Goal: Transaction & Acquisition: Book appointment/travel/reservation

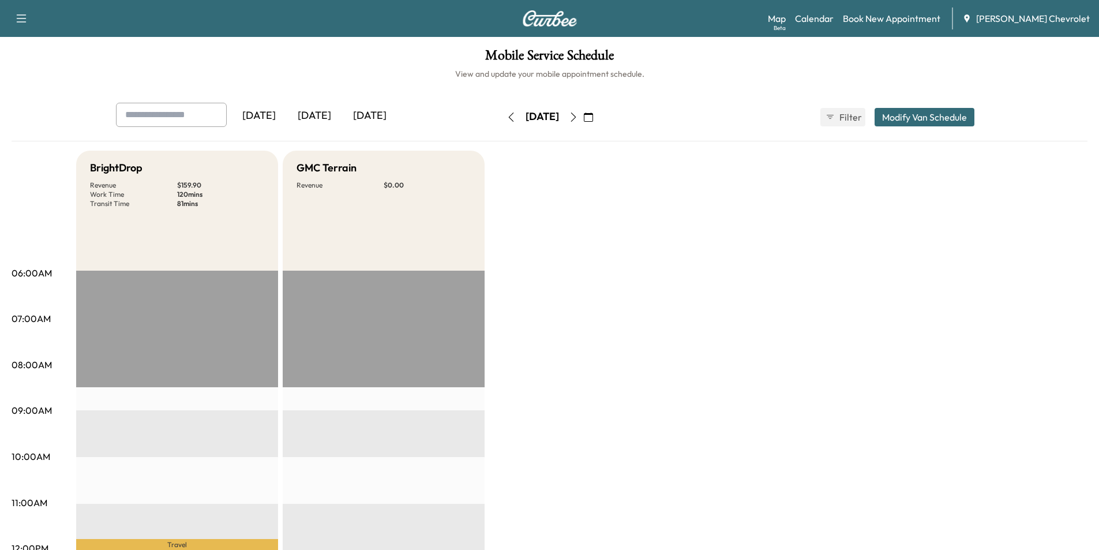
scroll to position [305, 0]
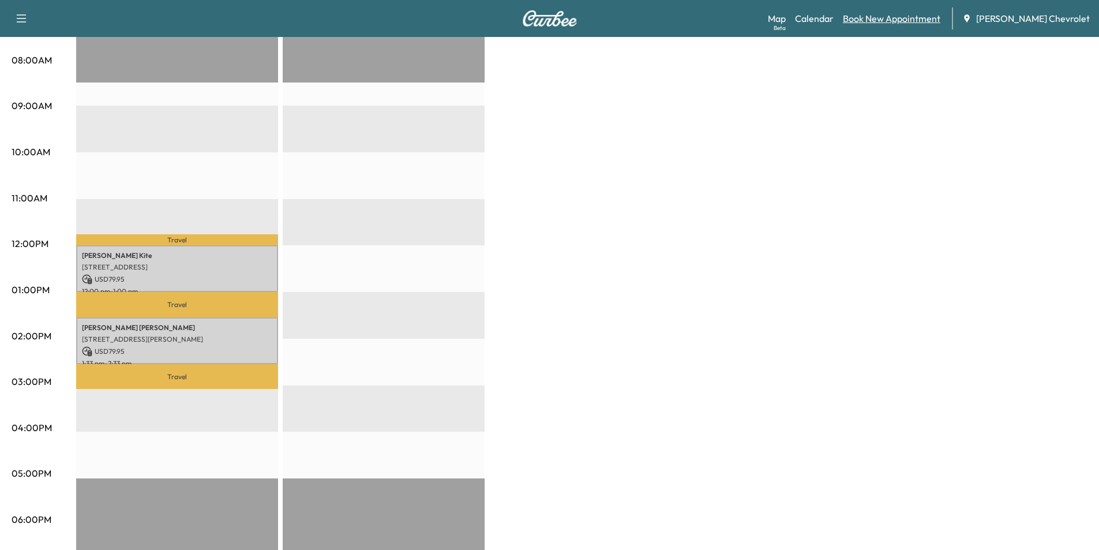
click at [915, 23] on link "Book New Appointment" at bounding box center [892, 19] width 98 height 14
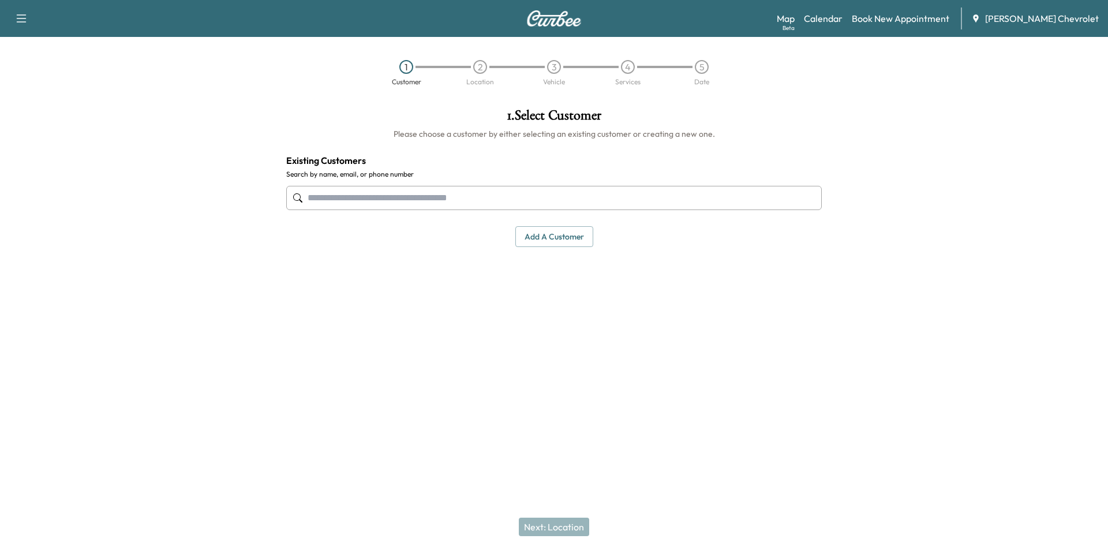
click at [511, 197] on input "text" at bounding box center [553, 198] width 535 height 24
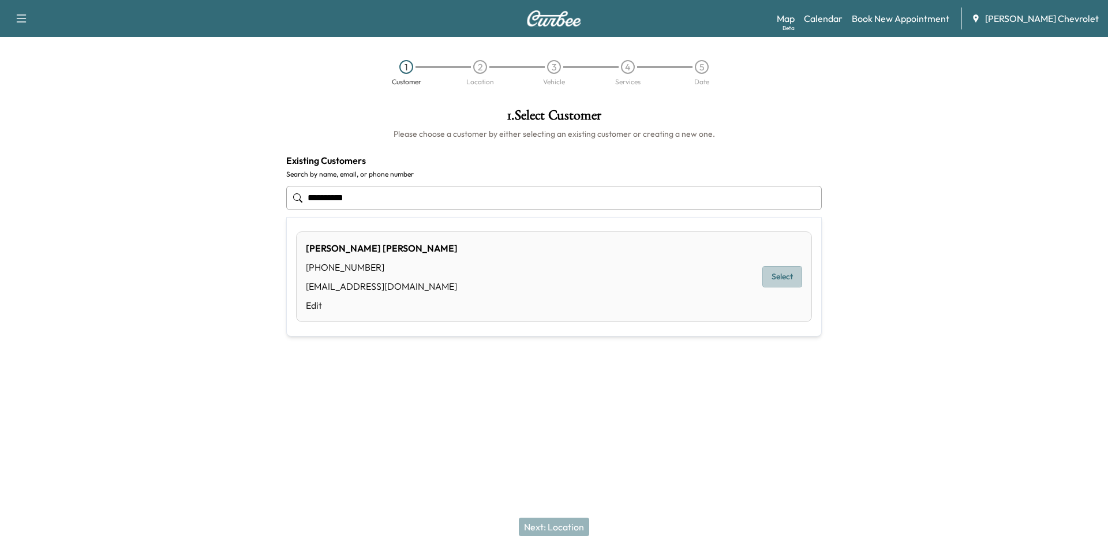
click at [781, 282] on button "Select" at bounding box center [782, 276] width 40 height 21
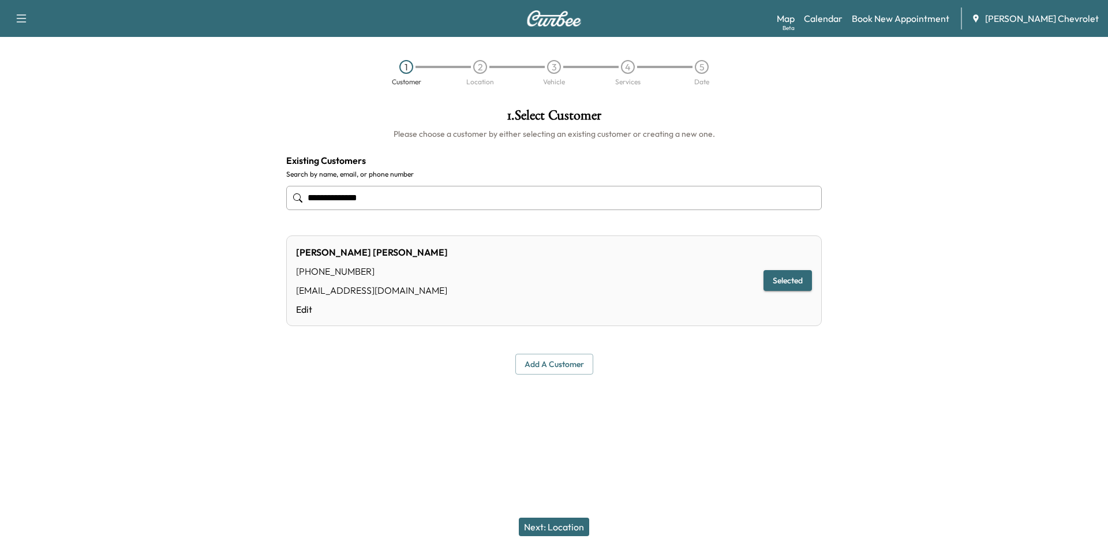
type input "**********"
click at [780, 286] on button "Selected" at bounding box center [787, 280] width 48 height 21
click at [774, 284] on button "Selected" at bounding box center [787, 280] width 48 height 21
click at [562, 528] on button "Next: Location" at bounding box center [554, 527] width 70 height 18
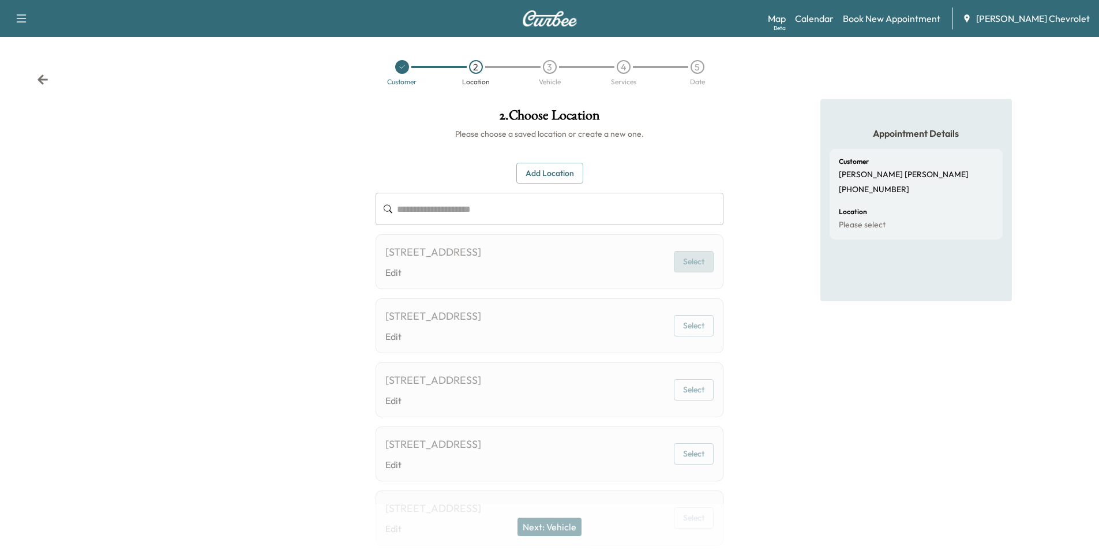
click at [691, 259] on button "Select" at bounding box center [694, 261] width 40 height 21
click at [912, 17] on link "Book New Appointment" at bounding box center [892, 19] width 98 height 14
click at [497, 214] on input "text" at bounding box center [560, 209] width 327 height 32
click at [875, 18] on link "Book New Appointment" at bounding box center [892, 19] width 98 height 14
click at [872, 20] on link "Book New Appointment" at bounding box center [892, 19] width 98 height 14
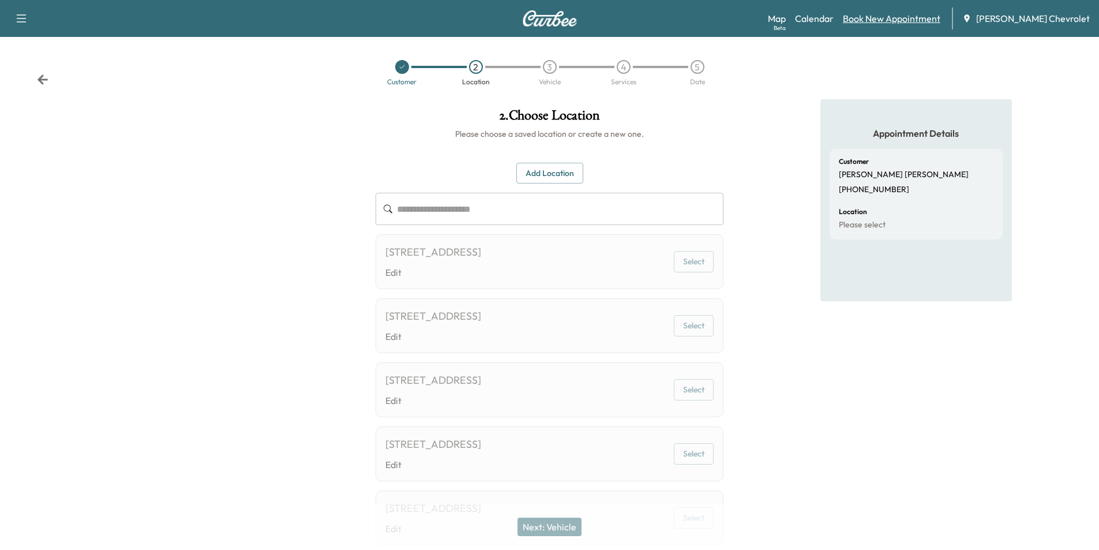
click at [904, 18] on link "Book New Appointment" at bounding box center [892, 19] width 98 height 14
click at [918, 18] on link "Book New Appointment" at bounding box center [892, 19] width 98 height 14
click at [912, 20] on link "Book New Appointment" at bounding box center [892, 19] width 98 height 14
click at [406, 69] on div at bounding box center [402, 67] width 14 height 14
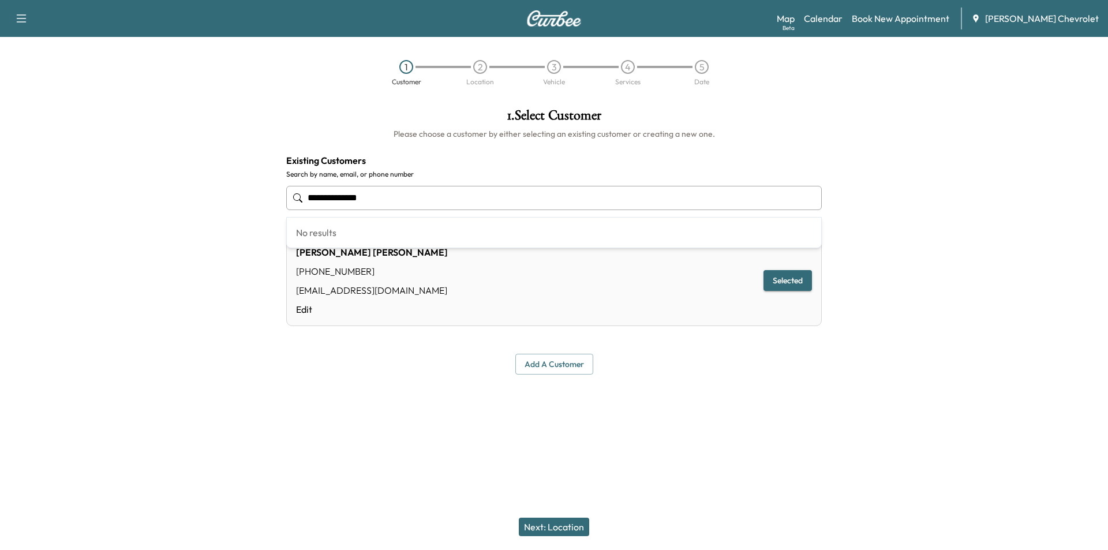
drag, startPoint x: 409, startPoint y: 197, endPoint x: 192, endPoint y: 205, distance: 217.7
click at [192, 205] on div "**********" at bounding box center [554, 241] width 1108 height 284
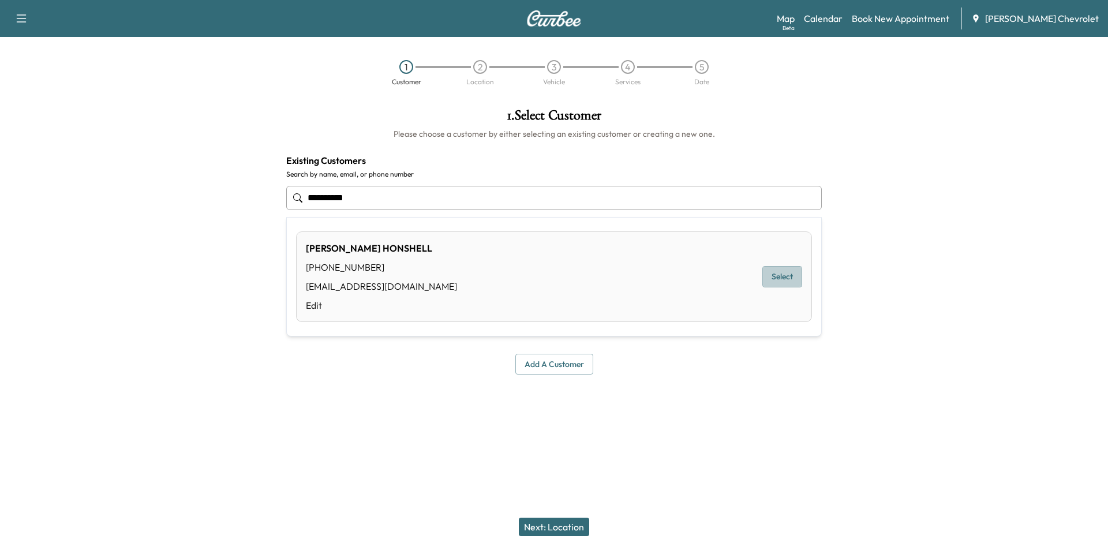
click at [771, 276] on button "Select" at bounding box center [782, 276] width 40 height 21
type input "**********"
click at [538, 531] on button "Next: Location" at bounding box center [554, 527] width 70 height 18
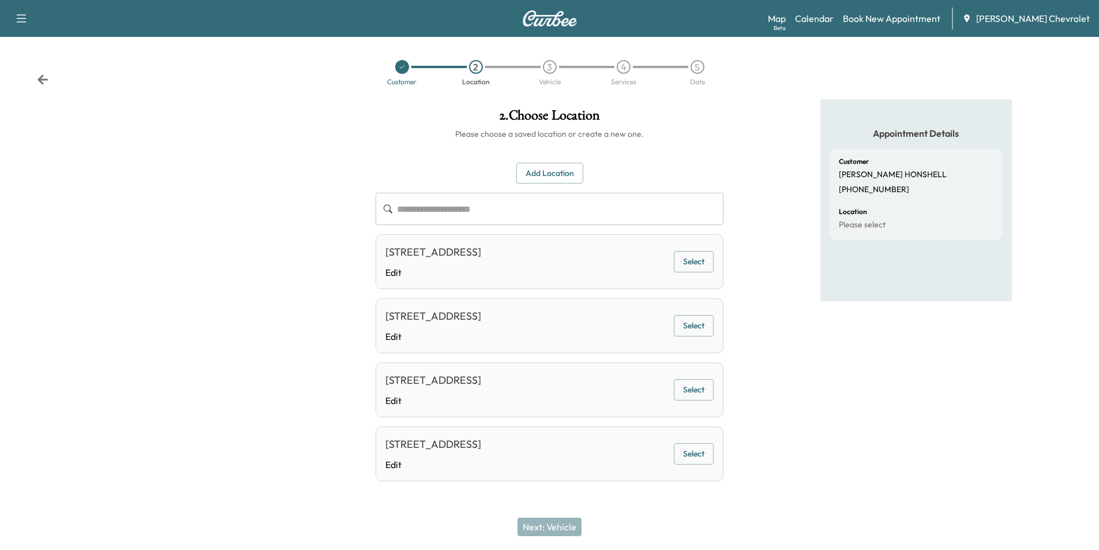
click at [707, 264] on button "Select" at bounding box center [694, 261] width 40 height 21
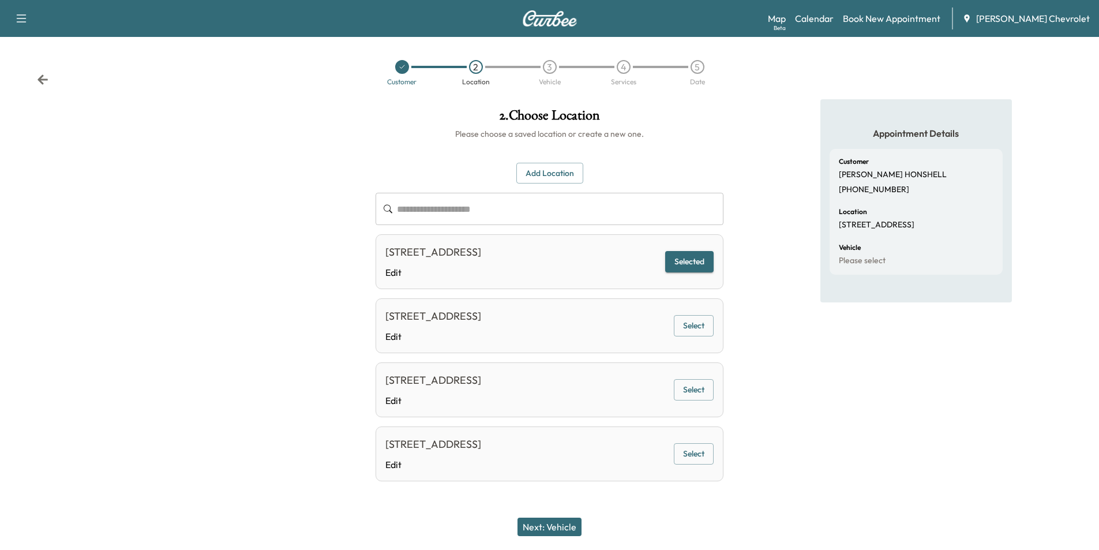
click at [572, 530] on button "Next: Vehicle" at bounding box center [550, 527] width 64 height 18
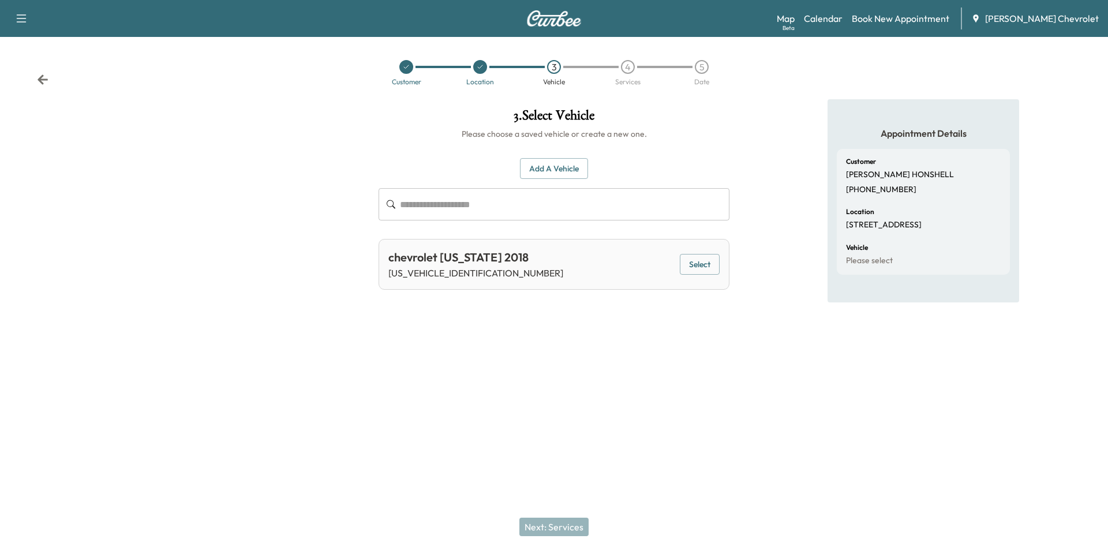
click at [692, 267] on button "Select" at bounding box center [700, 264] width 40 height 21
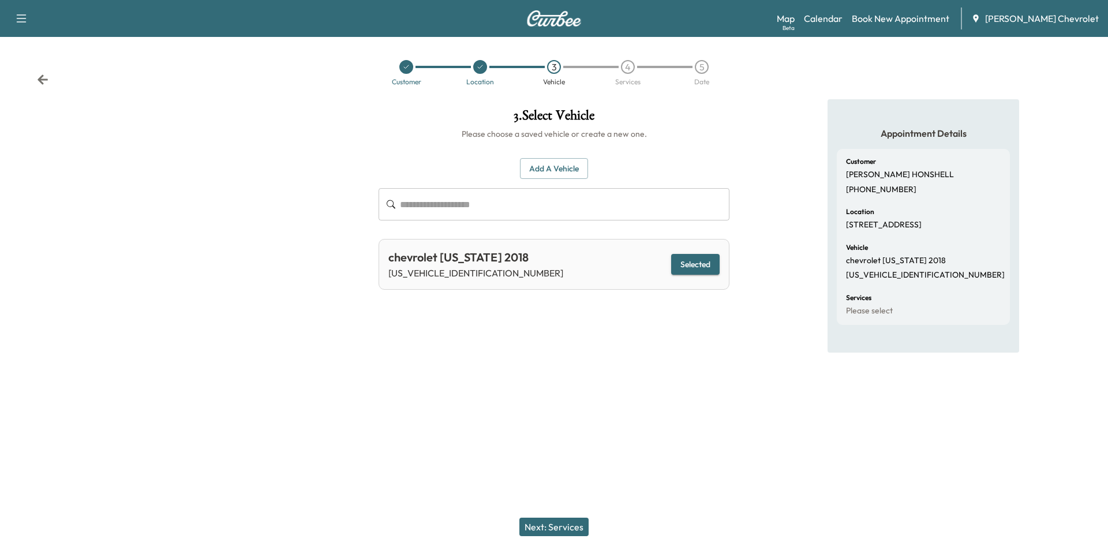
click at [563, 527] on button "Next: Services" at bounding box center [553, 527] width 69 height 18
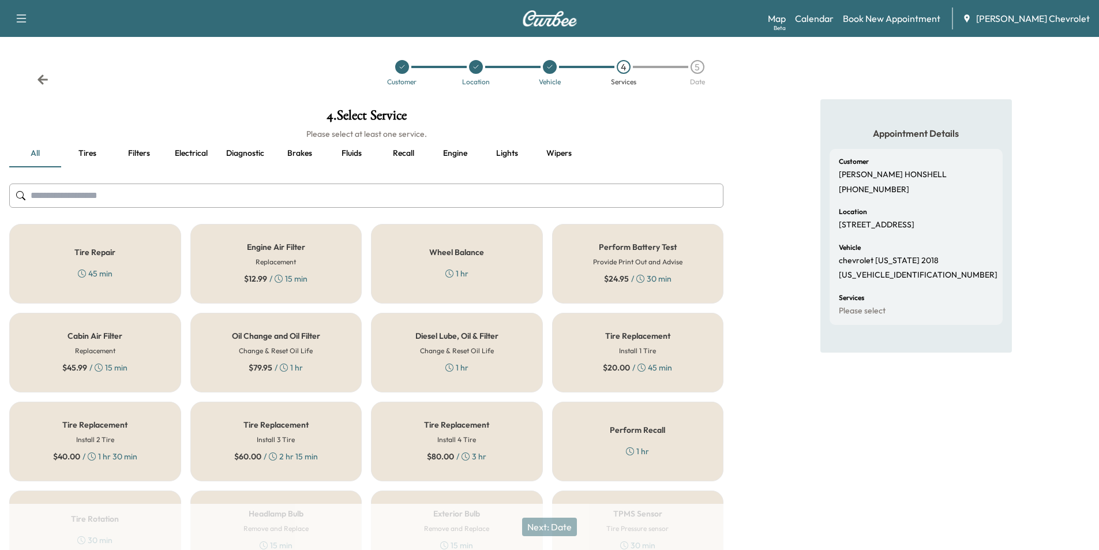
click at [316, 331] on div "Oil Change and Oil Filter Change & Reset Oil Life $ 79.95 / 1 hr" at bounding box center [276, 353] width 172 height 80
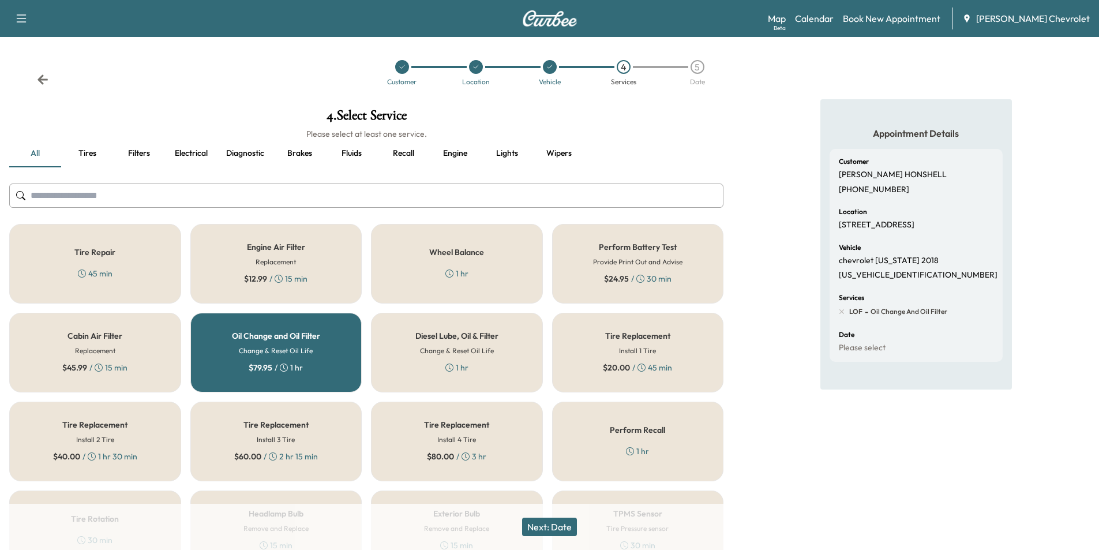
click at [564, 527] on button "Next: Date" at bounding box center [549, 527] width 55 height 18
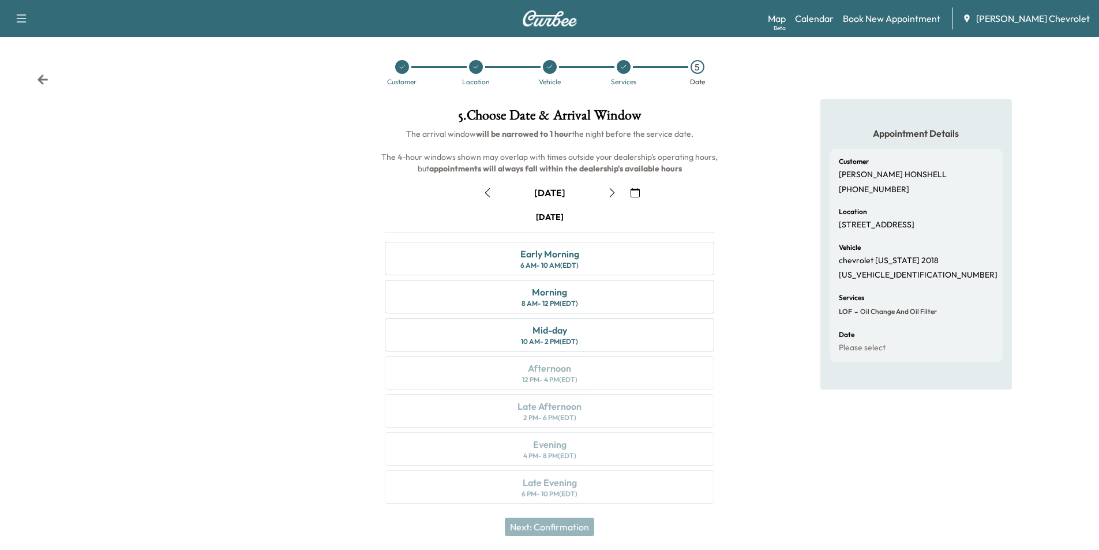
click at [616, 194] on icon "button" at bounding box center [612, 192] width 9 height 9
click at [583, 411] on div "Late Afternoon 2 PM - 6 PM (EDT)" at bounding box center [549, 410] width 329 height 33
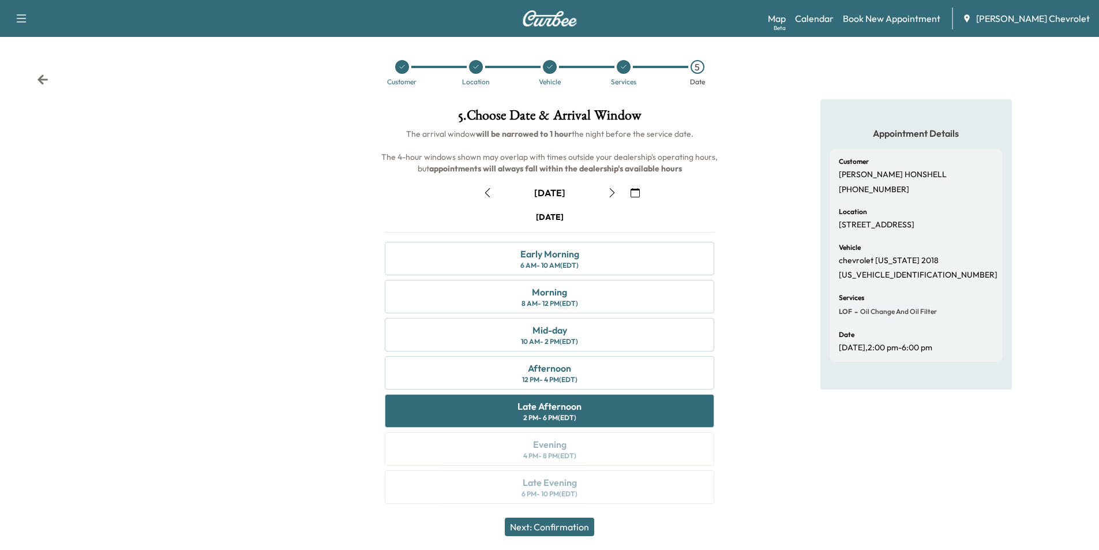
click at [554, 521] on button "Next: Confirmation" at bounding box center [549, 527] width 89 height 18
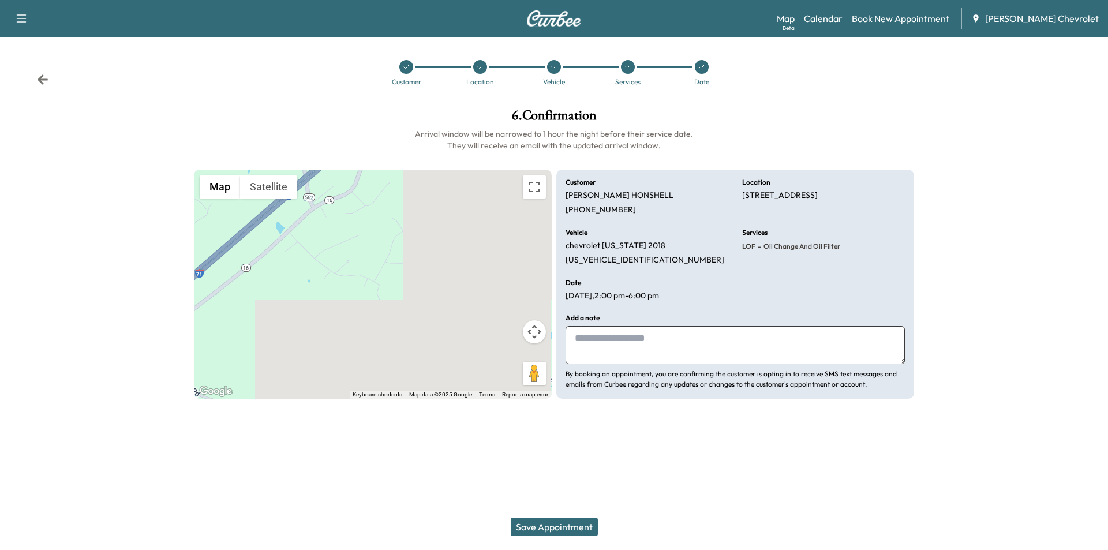
click at [632, 340] on textarea at bounding box center [734, 345] width 339 height 38
